Goal: Information Seeking & Learning: Learn about a topic

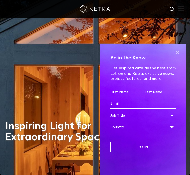
click at [178, 53] on span at bounding box center [177, 53] width 8 height 8
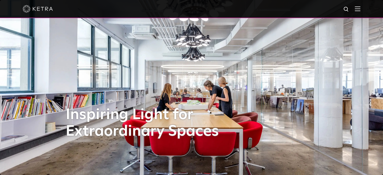
click at [189, 11] on img at bounding box center [358, 8] width 6 height 5
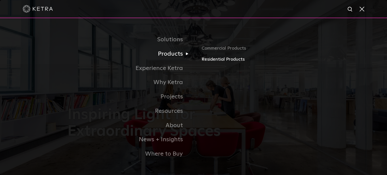
click at [189, 58] on link "Residential Products" at bounding box center [261, 59] width 118 height 7
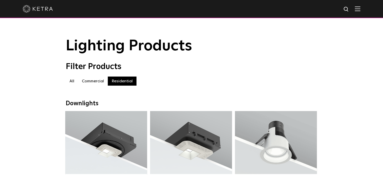
click at [74, 83] on label "All" at bounding box center [72, 81] width 12 height 9
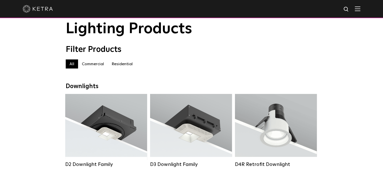
scroll to position [17, 0]
click at [94, 65] on label "Commercial" at bounding box center [93, 64] width 30 height 9
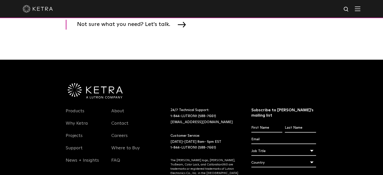
scroll to position [874, 0]
